Goal: Task Accomplishment & Management: Manage account settings

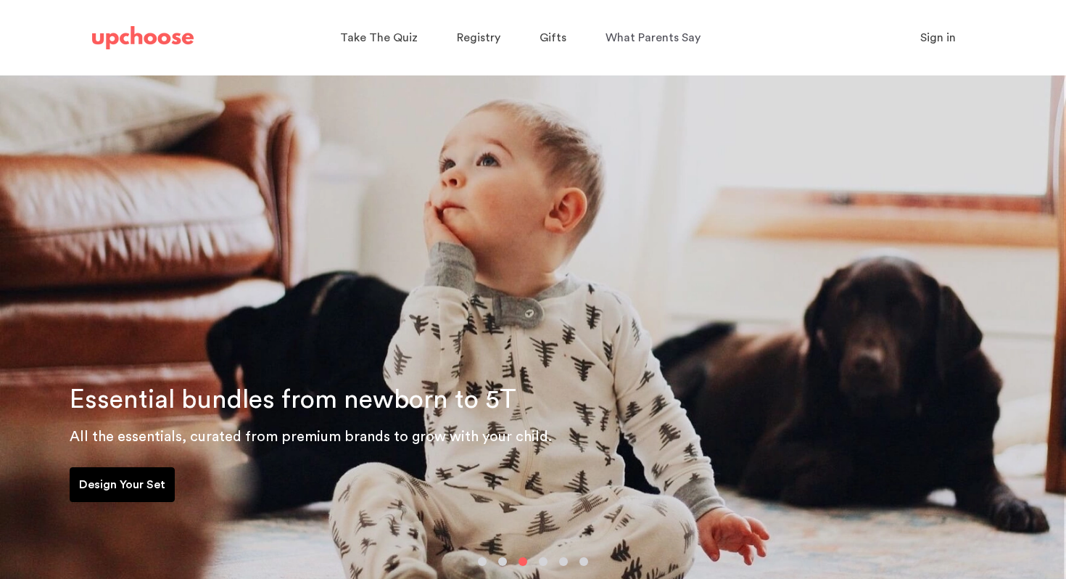
click at [938, 36] on span "Sign in" at bounding box center [938, 38] width 36 height 12
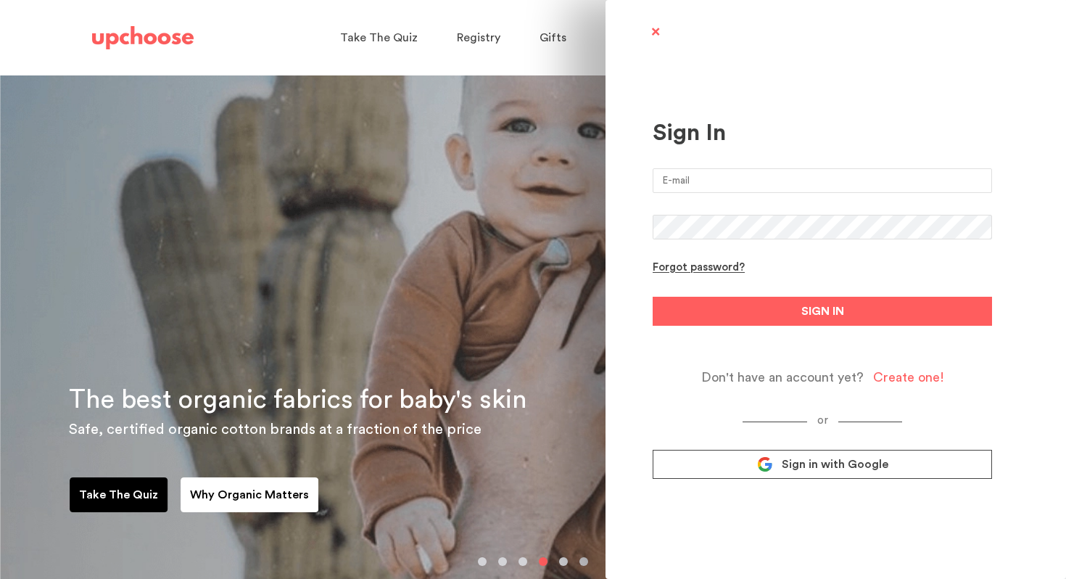
click at [822, 474] on link "Sign in with Google" at bounding box center [822, 464] width 339 height 29
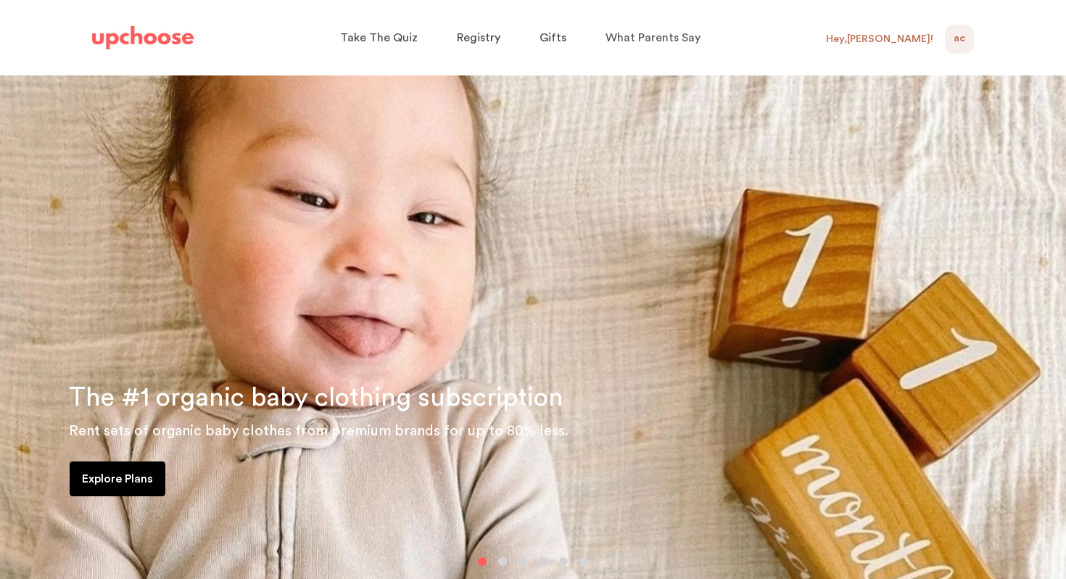
click at [944, 43] on div "Hey, [PERSON_NAME] !" at bounding box center [885, 39] width 119 height 29
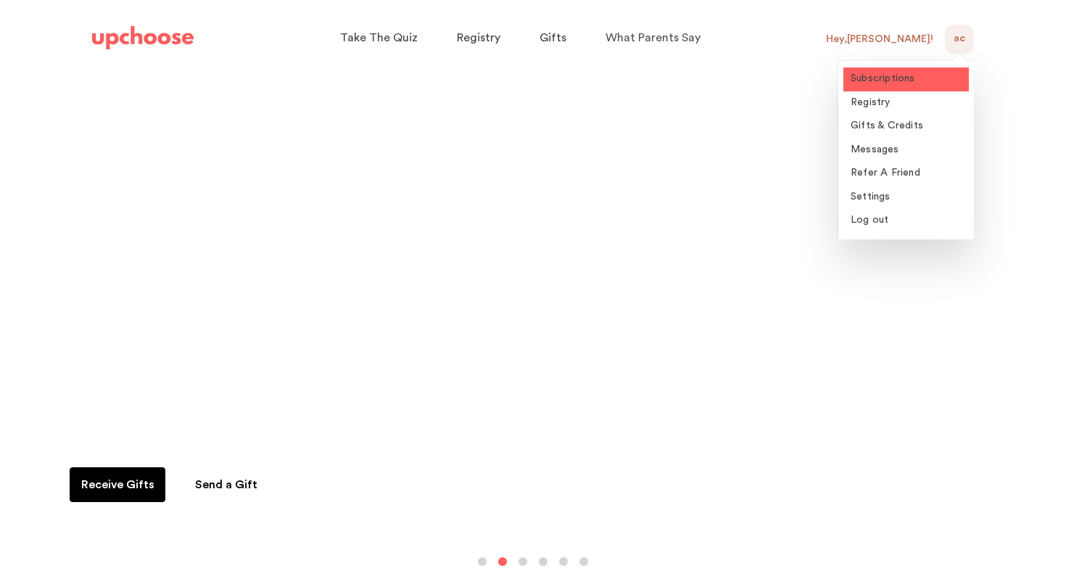
click at [866, 80] on span "Subscriptions" at bounding box center [883, 78] width 65 height 10
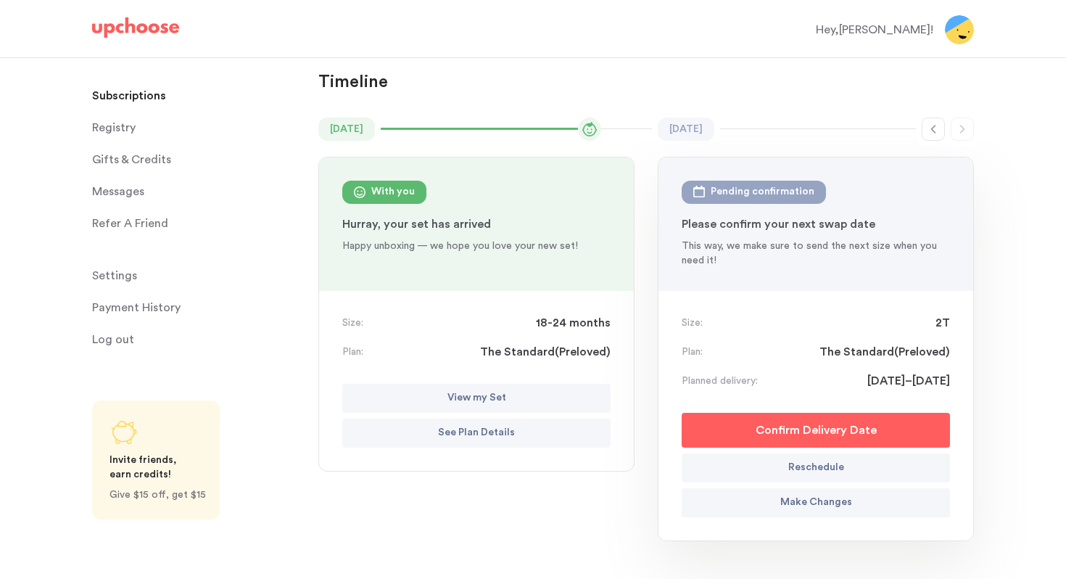
scroll to position [95, 0]
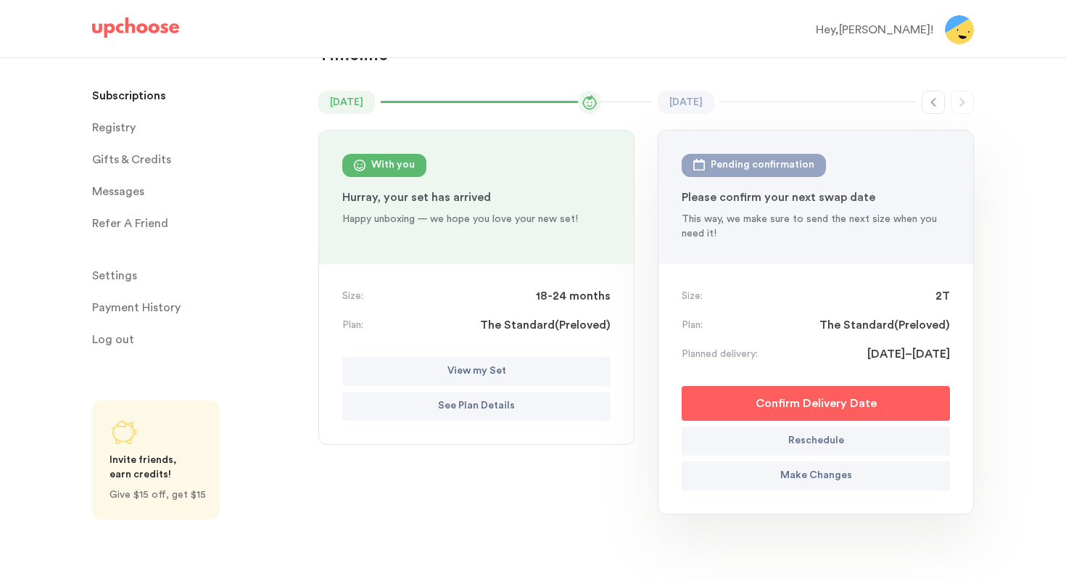
click at [479, 379] on p "View my Set" at bounding box center [476, 371] width 59 height 17
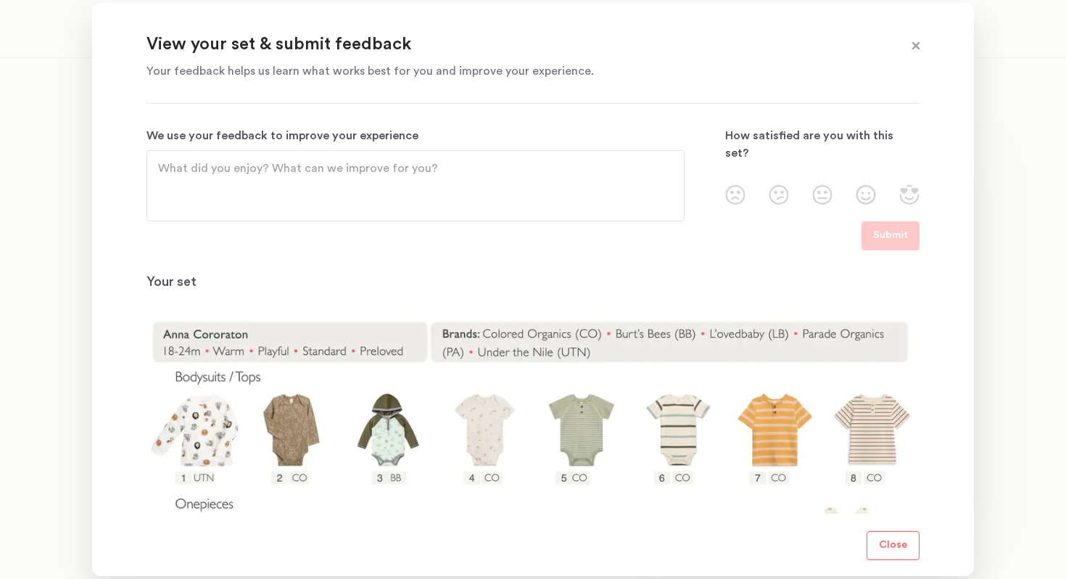
scroll to position [245, 0]
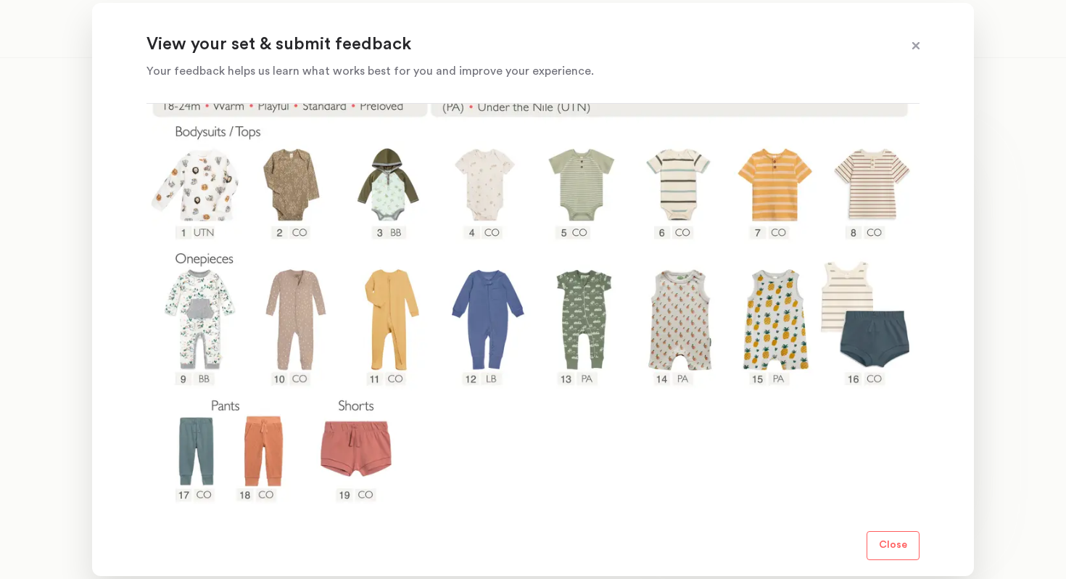
click at [893, 542] on p "Close" at bounding box center [893, 545] width 28 height 17
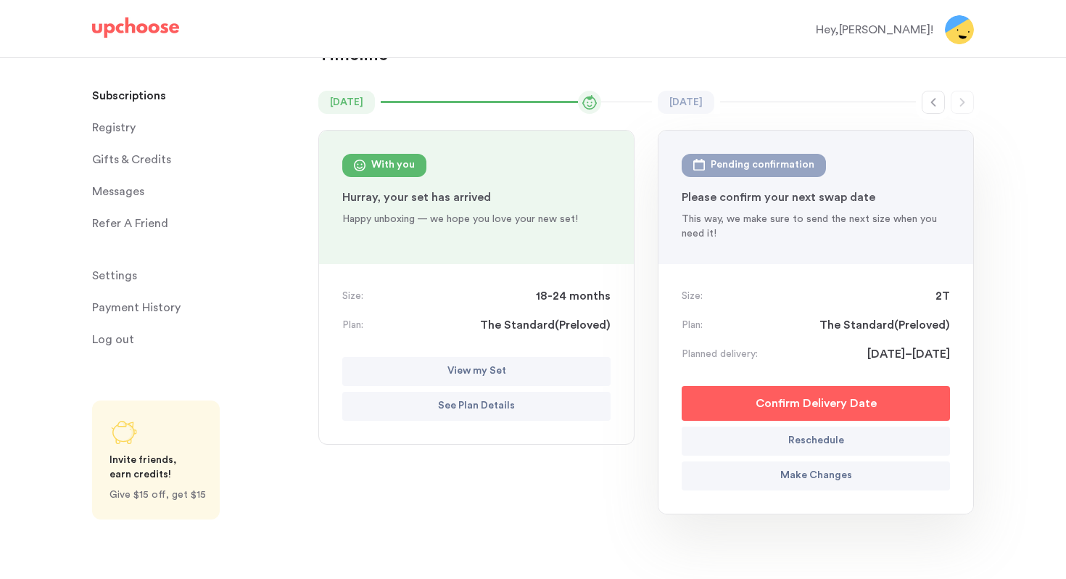
scroll to position [0, 0]
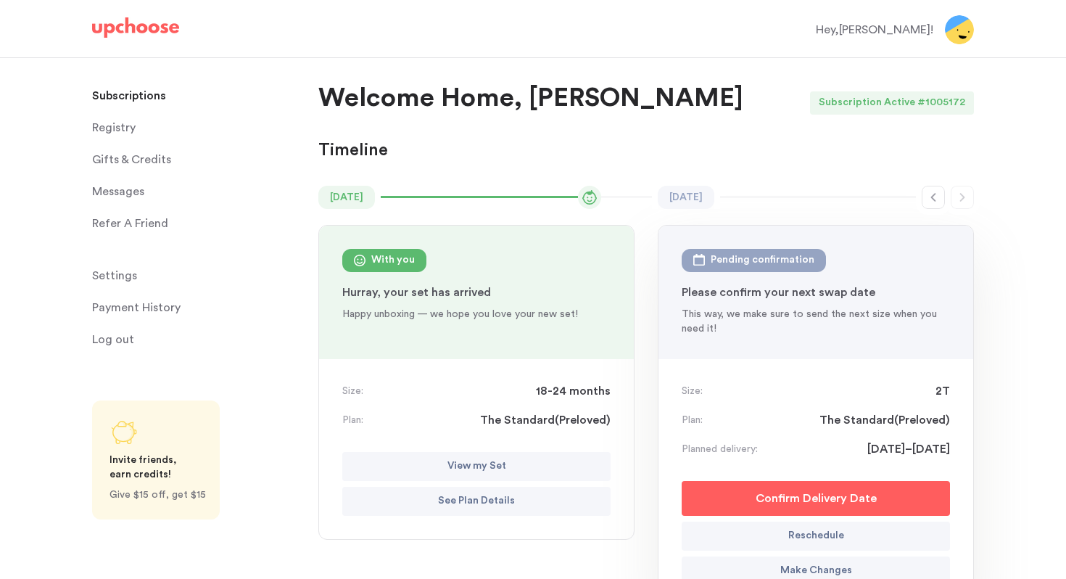
click at [965, 25] on img at bounding box center [959, 29] width 29 height 29
click at [905, 41] on div "Hey, [PERSON_NAME] !" at bounding box center [880, 29] width 129 height 29
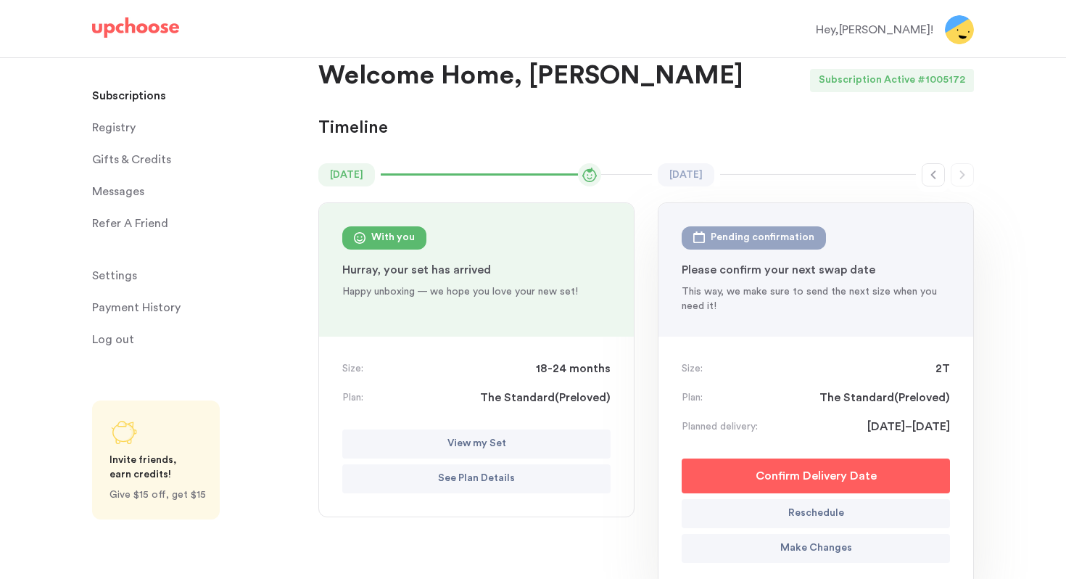
scroll to position [24, 0]
